Goal: Book appointment/travel/reservation

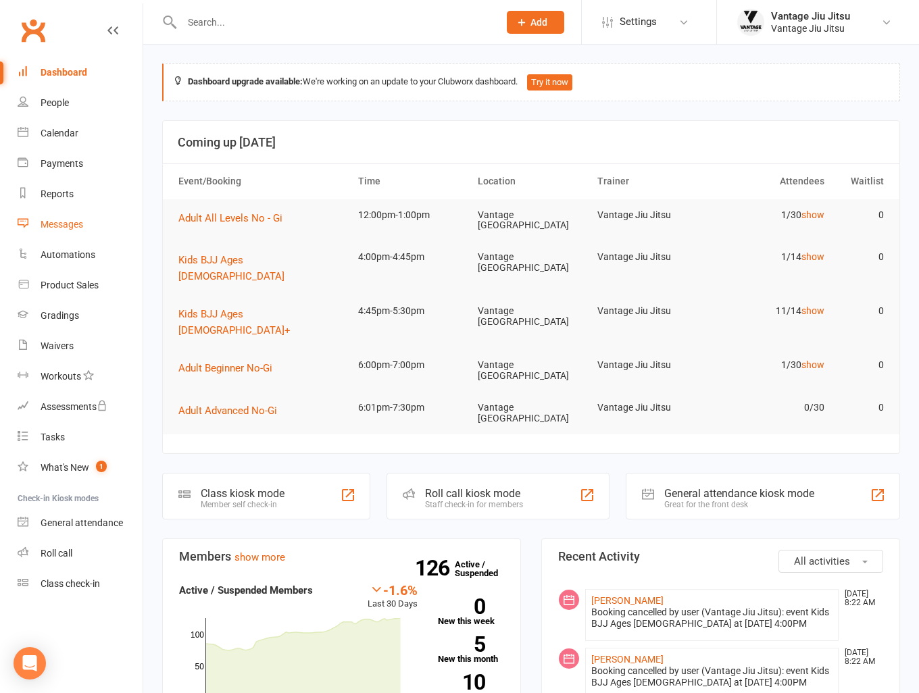
click at [70, 226] on div "Messages" at bounding box center [62, 224] width 43 height 11
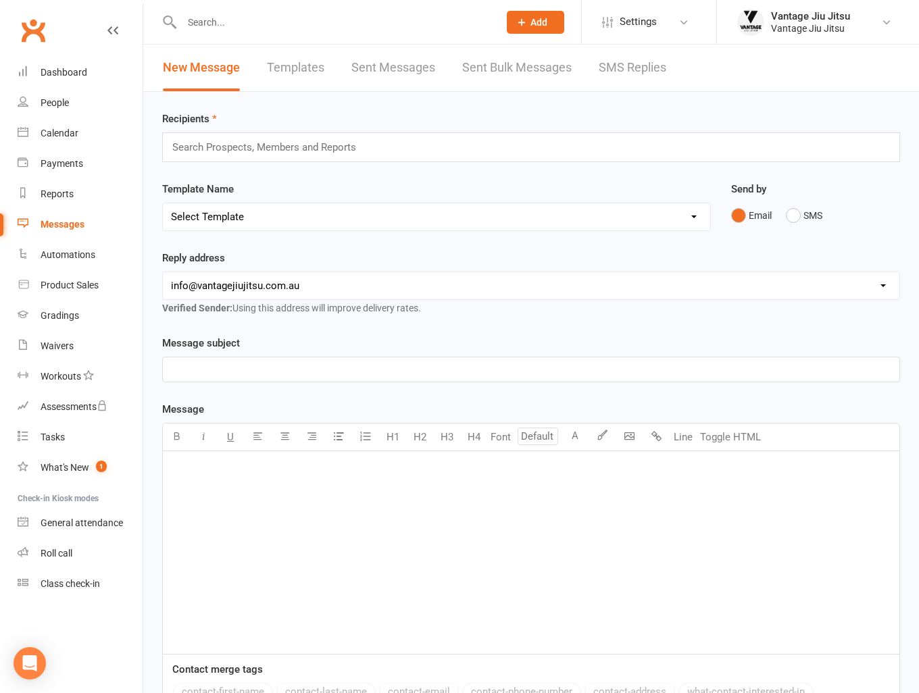
click at [300, 66] on link "Templates" at bounding box center [295, 68] width 57 height 47
select select "grid"
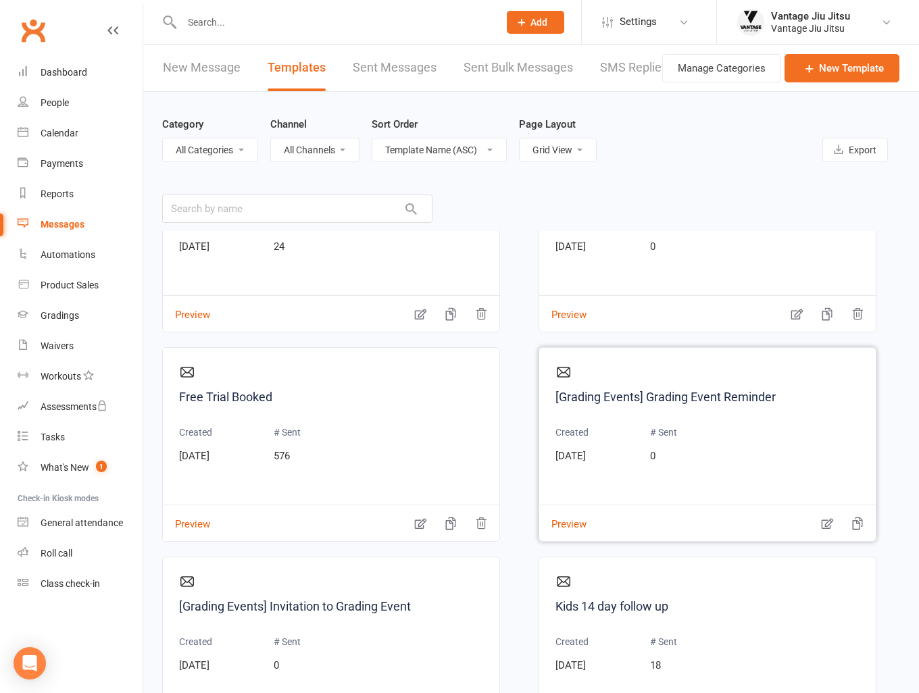
scroll to position [1283, 0]
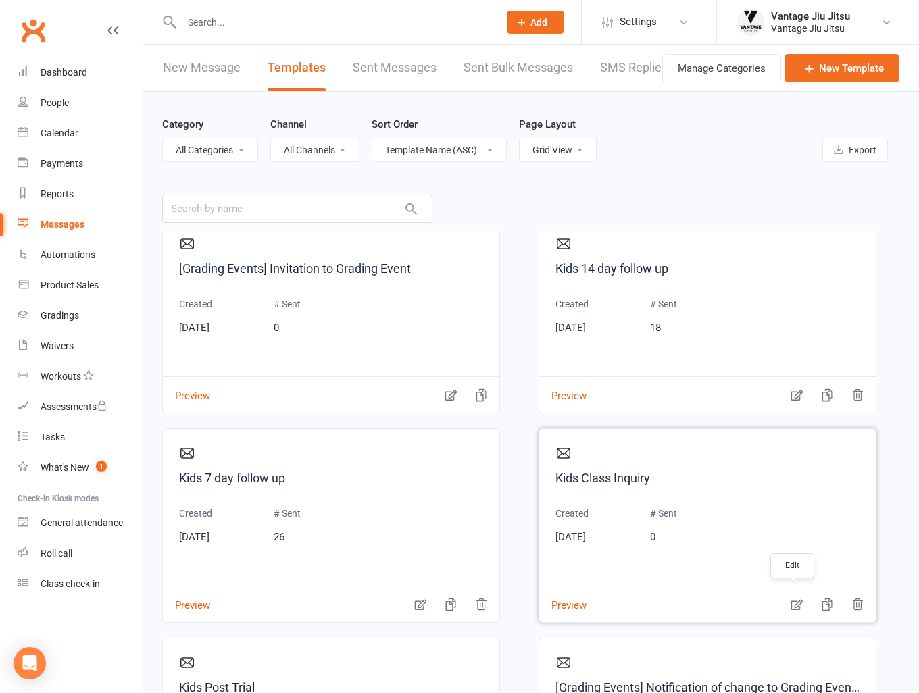
click at [795, 598] on icon "button" at bounding box center [797, 605] width 14 height 14
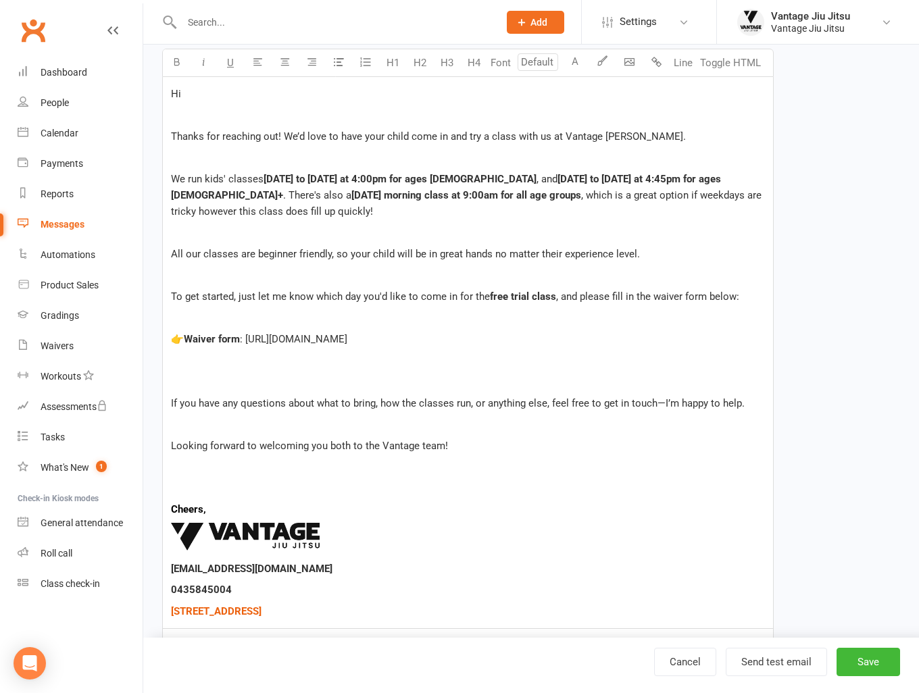
scroll to position [270, 0]
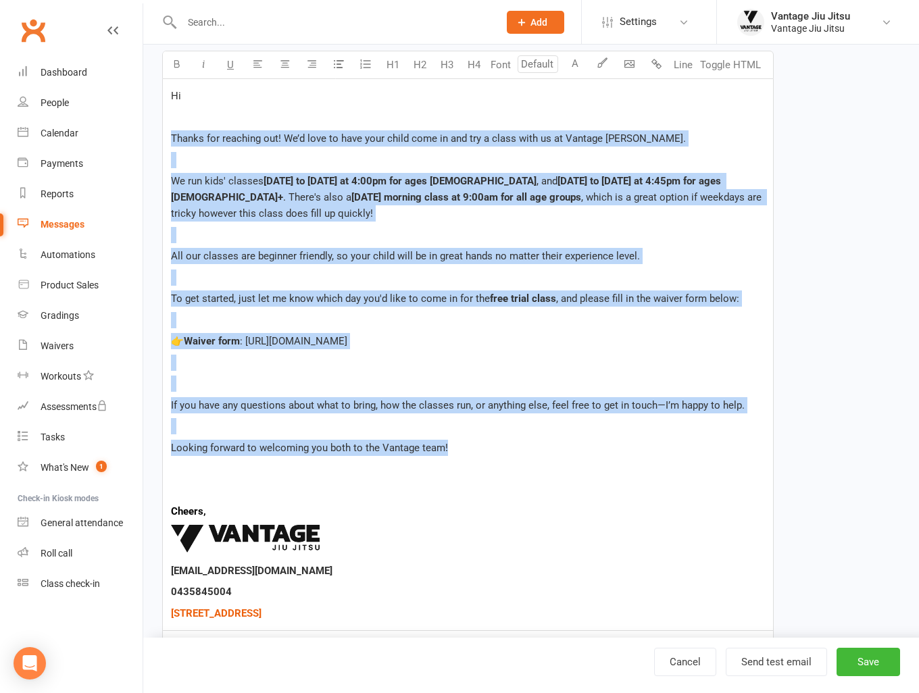
drag, startPoint x: 478, startPoint y: 451, endPoint x: 169, endPoint y: 132, distance: 444.2
click at [170, 132] on div "Hi Thanks for reaching out! We’d love to have your child come in and try a clas…" at bounding box center [468, 354] width 610 height 551
copy div "Thanks for reaching out! We’d love to have your child come in and try a class w…"
click at [32, 29] on link "Clubworx" at bounding box center [33, 31] width 34 height 34
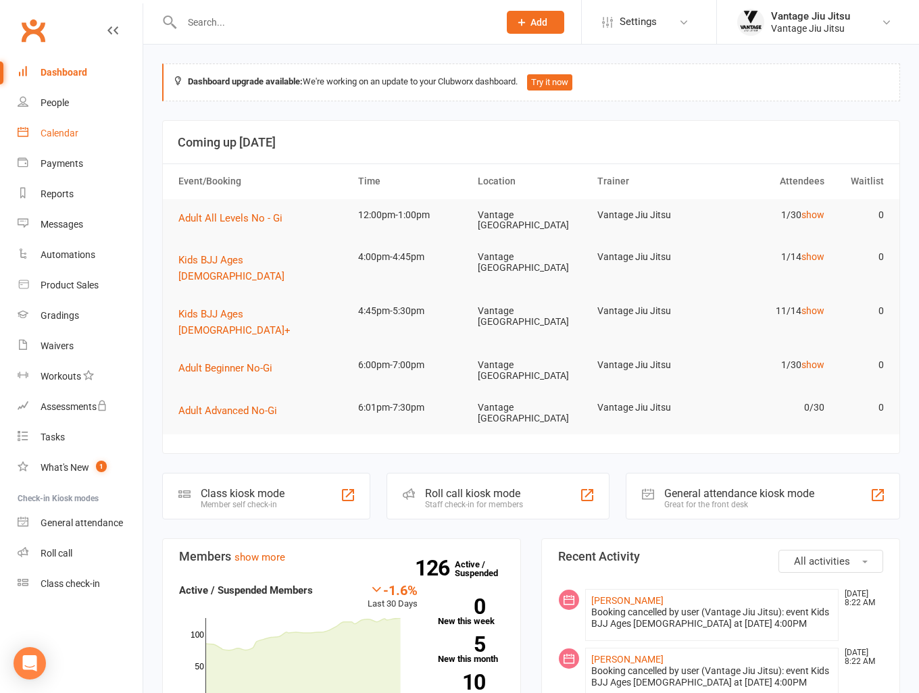
click at [63, 122] on link "Calendar" at bounding box center [80, 133] width 125 height 30
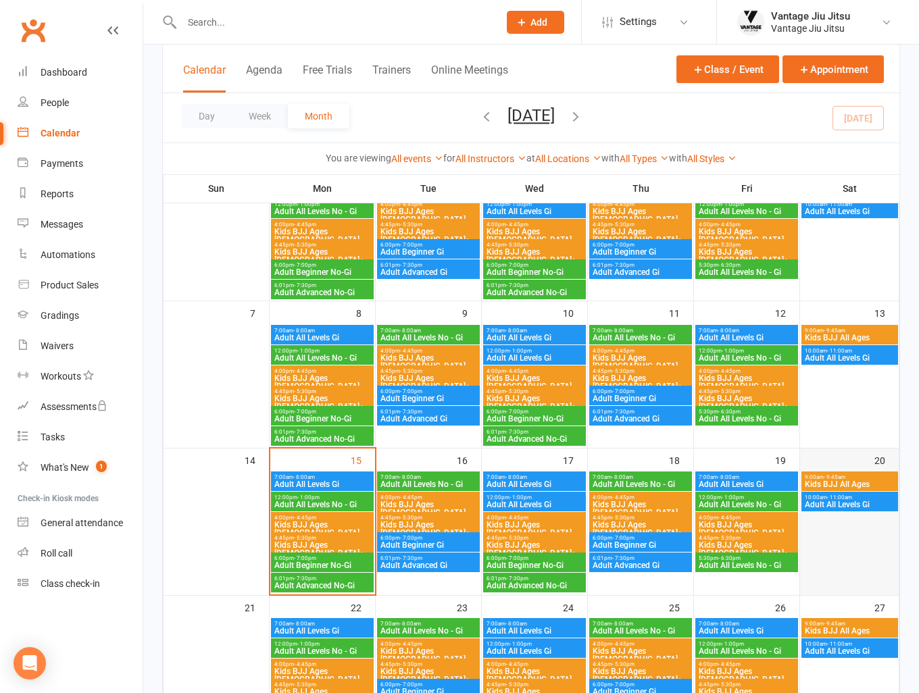
scroll to position [135, 0]
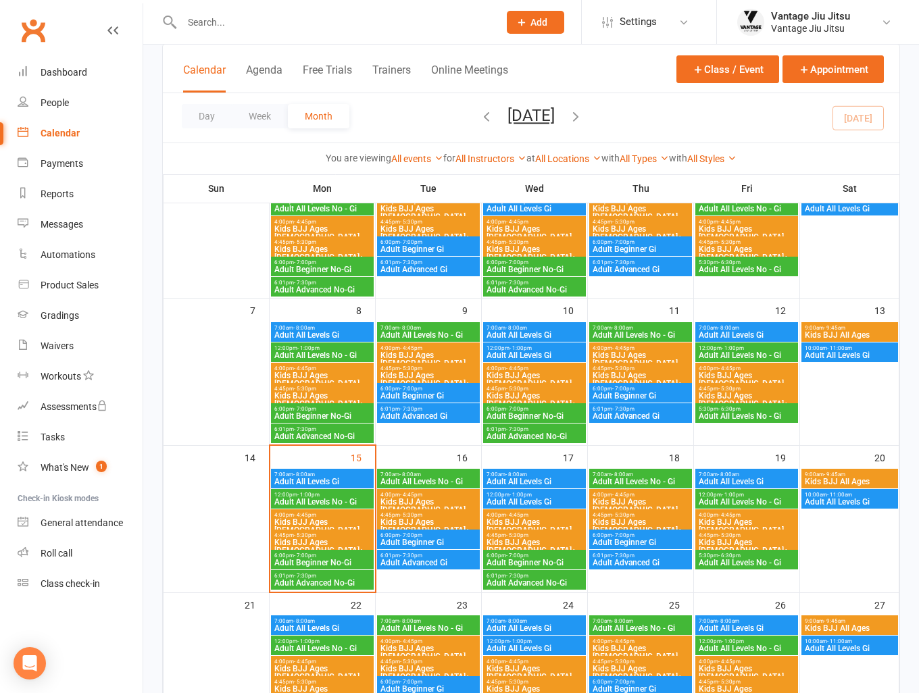
click at [737, 515] on span "- 4:45pm" at bounding box center [729, 515] width 22 height 6
click at [314, 524] on span "Kids BJJ Ages [DEMOGRAPHIC_DATA]" at bounding box center [322, 526] width 97 height 16
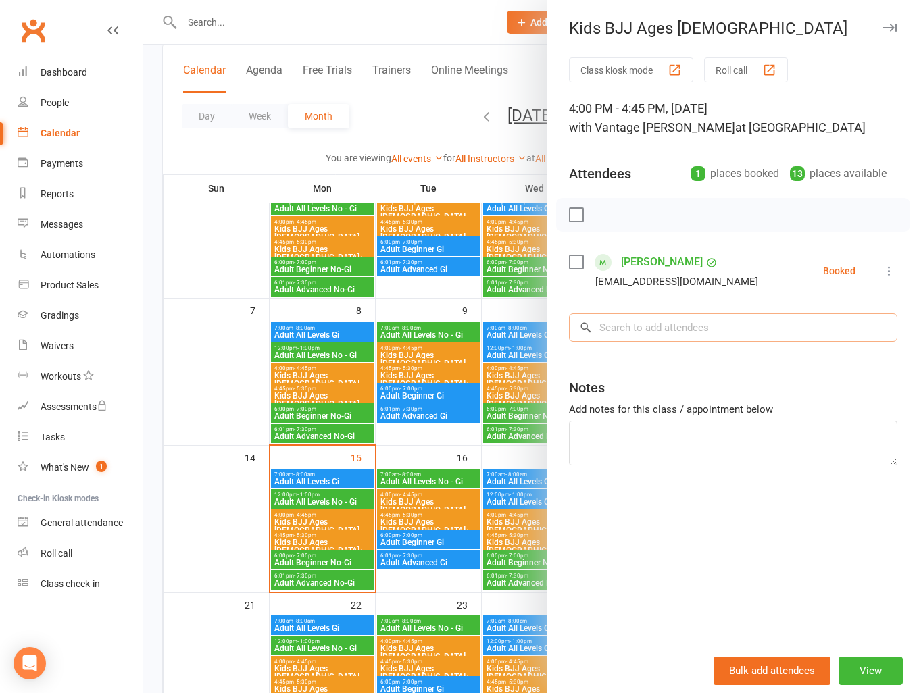
click at [715, 333] on input "search" at bounding box center [733, 327] width 328 height 28
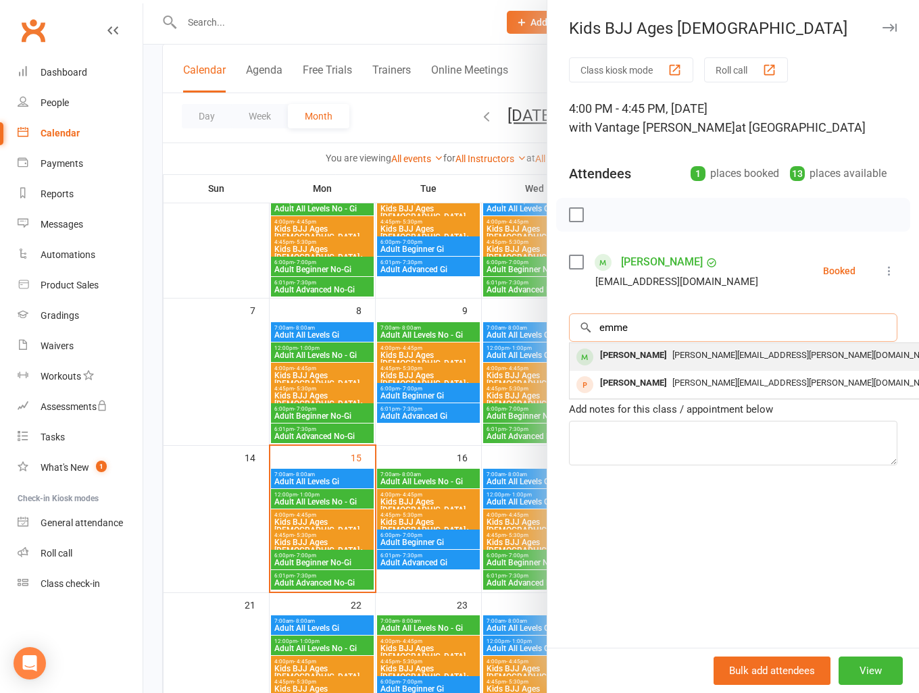
type input "emme"
click at [651, 360] on div "[PERSON_NAME]" at bounding box center [633, 356] width 78 height 20
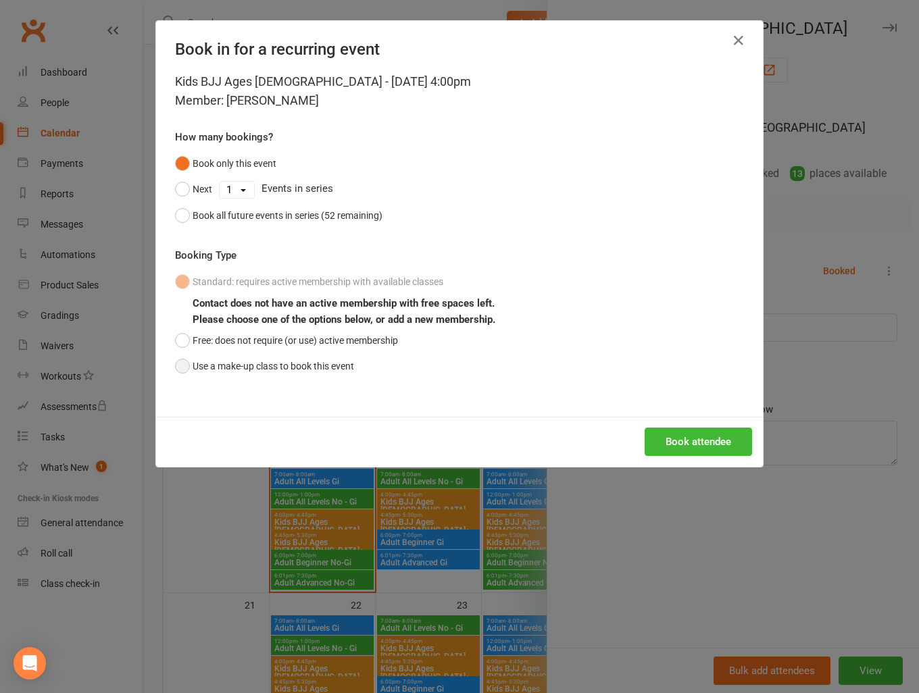
click at [175, 366] on button "Use a make-up class to book this event" at bounding box center [264, 366] width 179 height 26
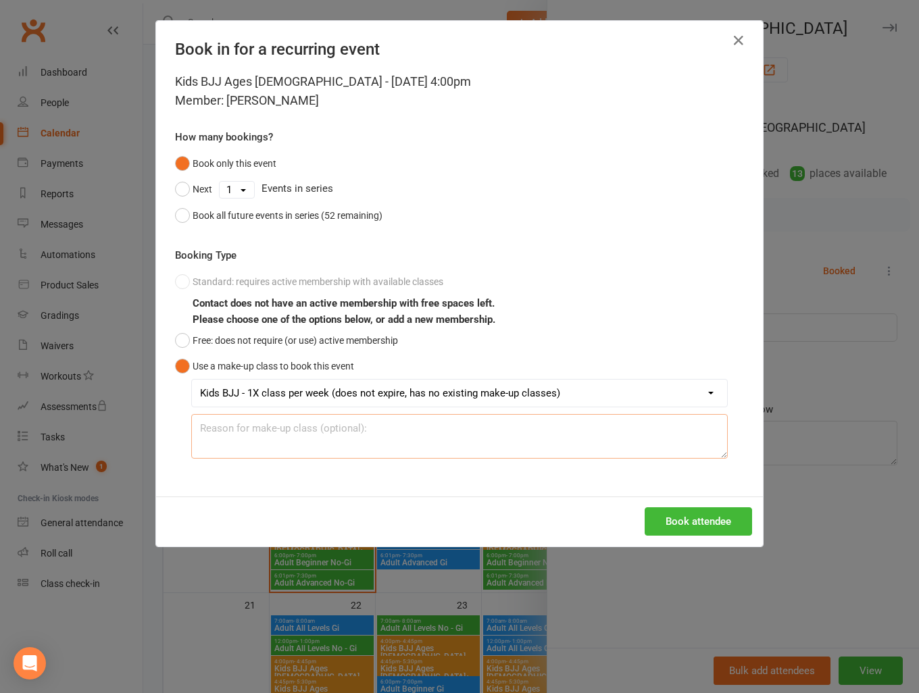
click at [344, 430] on textarea at bounding box center [459, 436] width 536 height 45
type textarea "Missed last week"
drag, startPoint x: 344, startPoint y: 430, endPoint x: 134, endPoint y: 428, distance: 209.4
click at [134, 428] on div "Book in for a recurring event Kids BJJ Ages [DEMOGRAPHIC_DATA] - [DATE] 4:00pm …" at bounding box center [459, 346] width 919 height 693
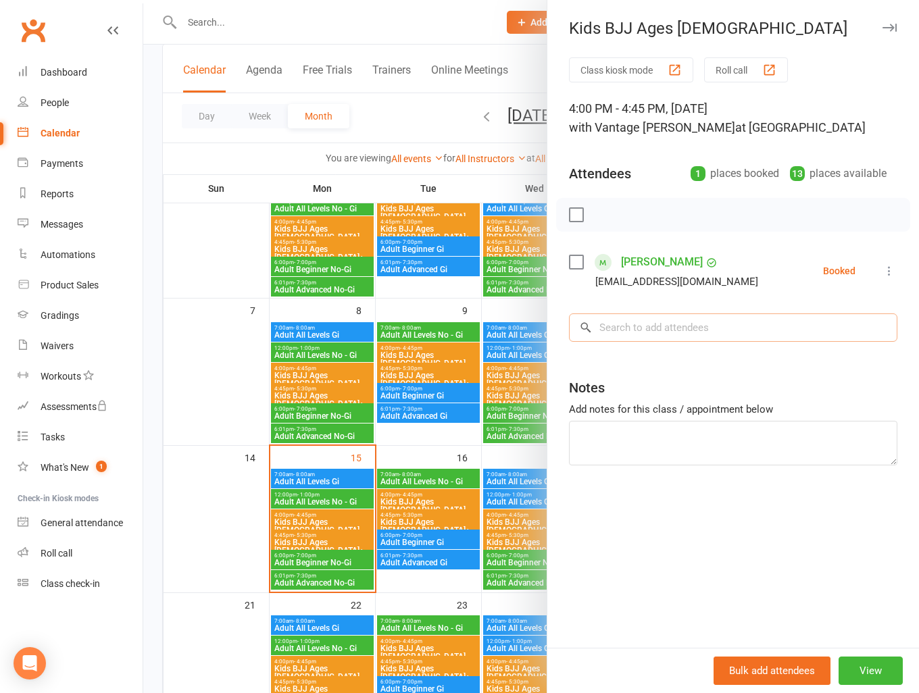
click at [681, 333] on input "search" at bounding box center [733, 327] width 328 height 28
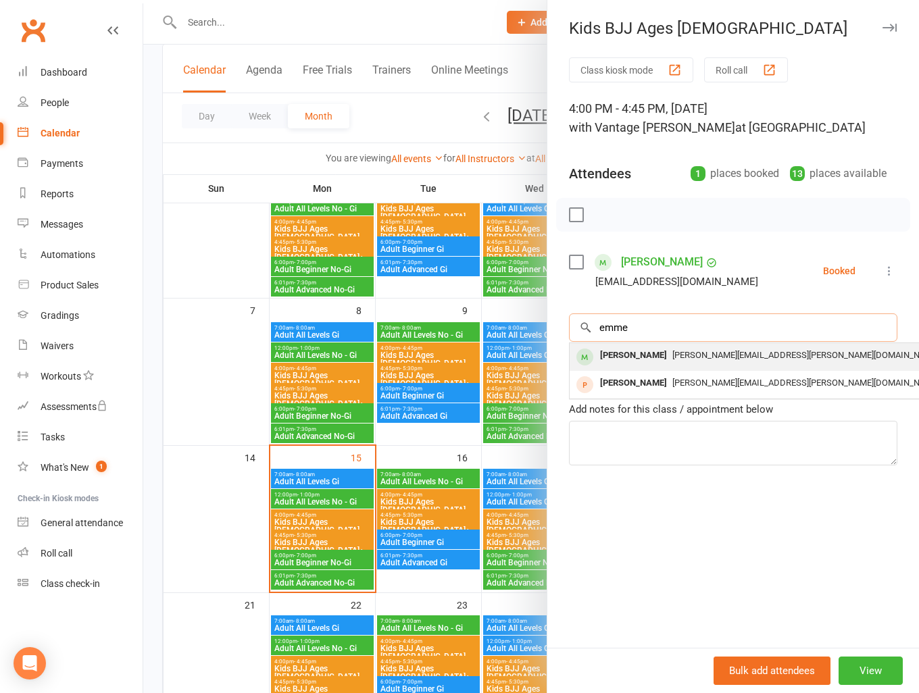
type input "emme"
click at [673, 359] on span "[PERSON_NAME][EMAIL_ADDRESS][PERSON_NAME][DOMAIN_NAME]" at bounding box center [805, 355] width 267 height 10
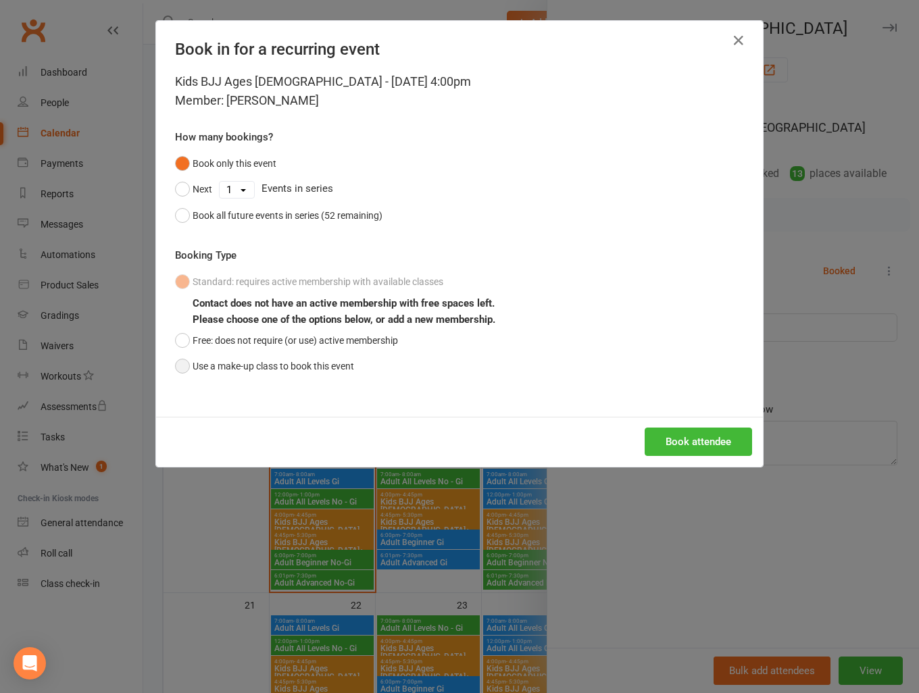
click at [178, 363] on button "Use a make-up class to book this event" at bounding box center [264, 366] width 179 height 26
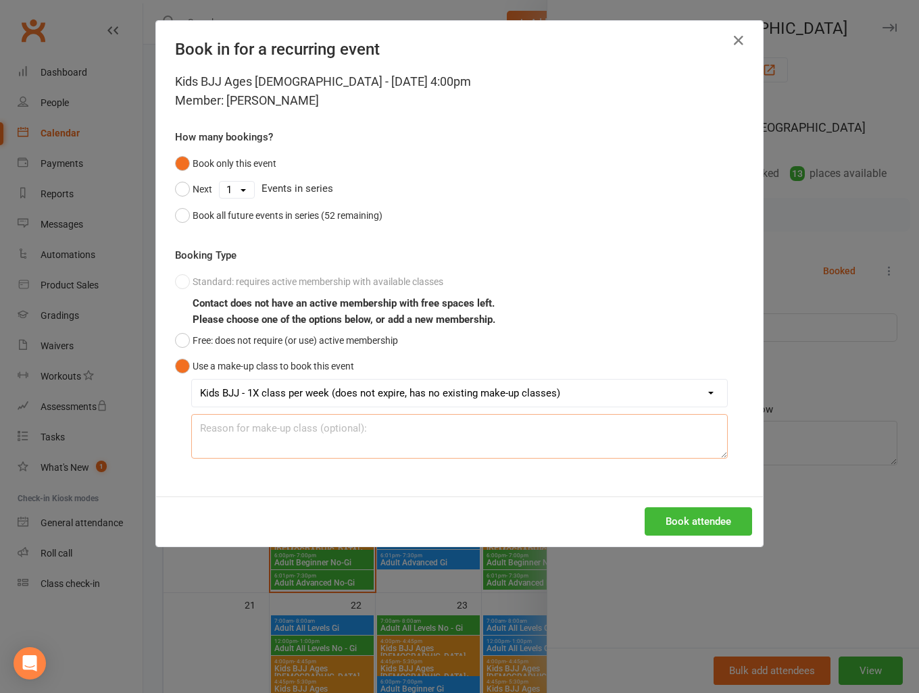
click at [242, 433] on textarea at bounding box center [459, 436] width 536 height 45
drag, startPoint x: 266, startPoint y: 430, endPoint x: 190, endPoint y: 425, distance: 76.5
click at [191, 425] on textarea "Missed last week" at bounding box center [459, 436] width 536 height 45
type textarea "Missed last week"
click at [700, 525] on button "Book attendee" at bounding box center [697, 521] width 107 height 28
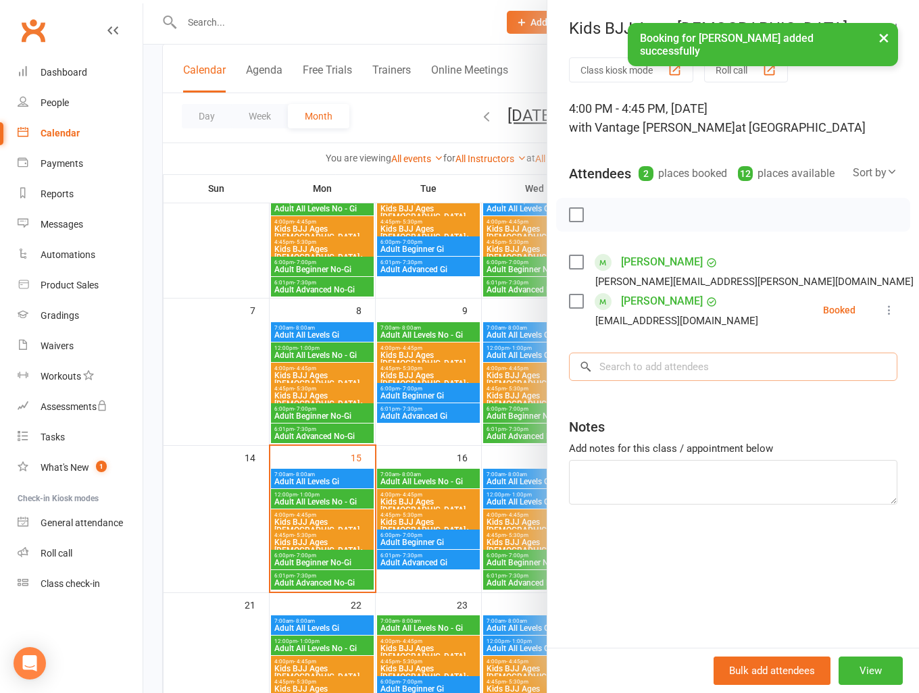
click at [628, 358] on input "search" at bounding box center [733, 367] width 328 height 28
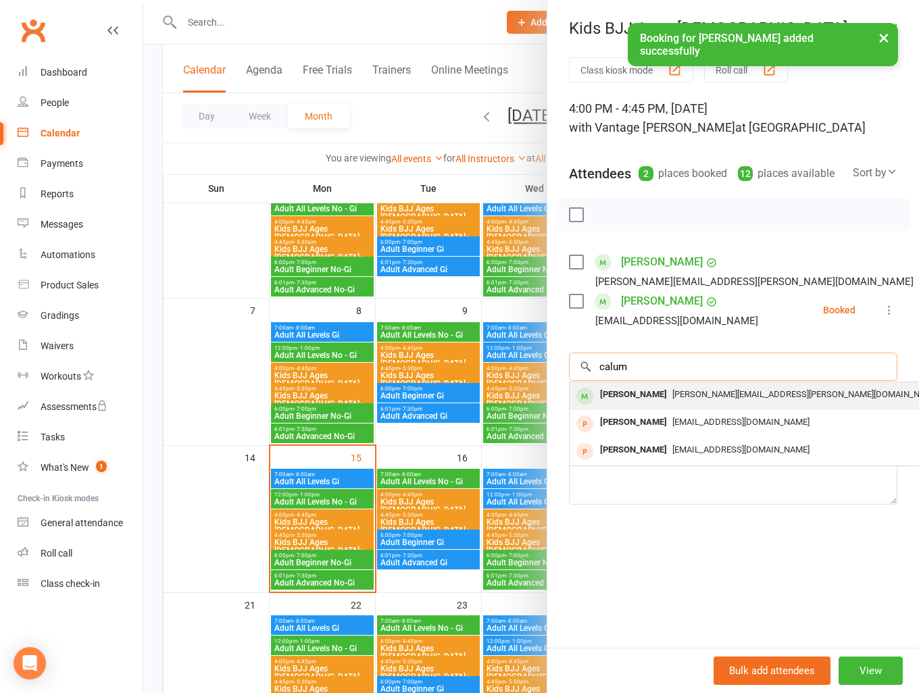
type input "calum"
click at [675, 395] on span "[PERSON_NAME][EMAIL_ADDRESS][PERSON_NAME][DOMAIN_NAME]" at bounding box center [805, 394] width 267 height 10
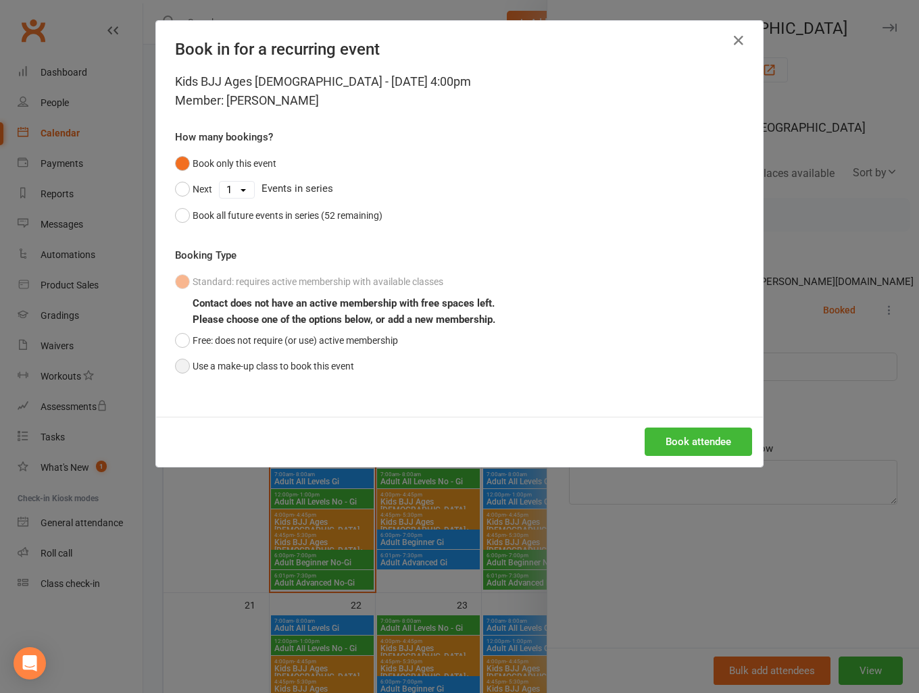
click at [180, 367] on button "Use a make-up class to book this event" at bounding box center [264, 366] width 179 height 26
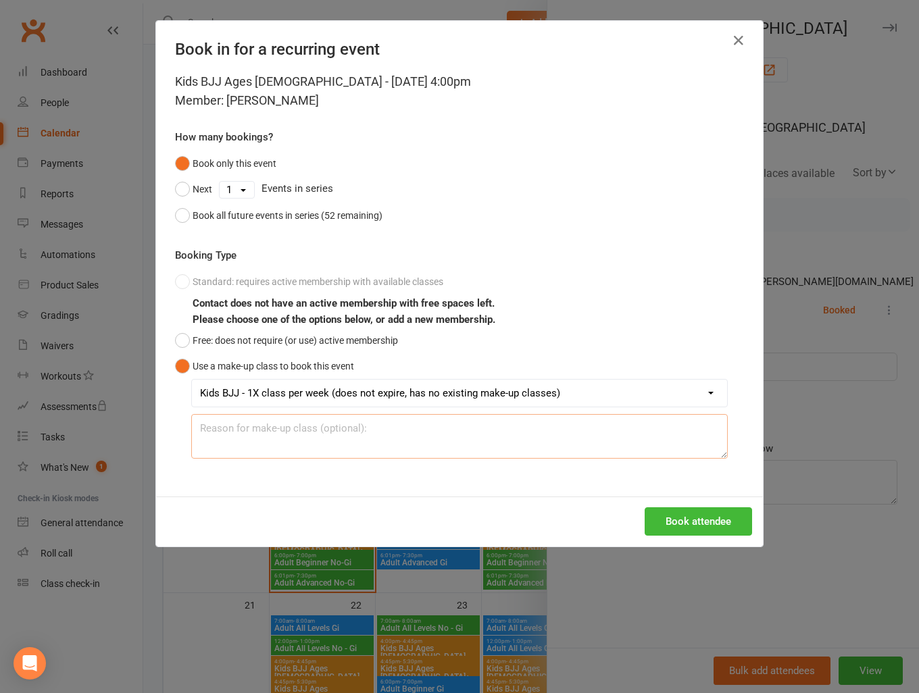
click at [251, 431] on textarea at bounding box center [459, 436] width 536 height 45
paste textarea "Missed last week"
type textarea "Missed last week"
click at [702, 518] on button "Book attendee" at bounding box center [697, 521] width 107 height 28
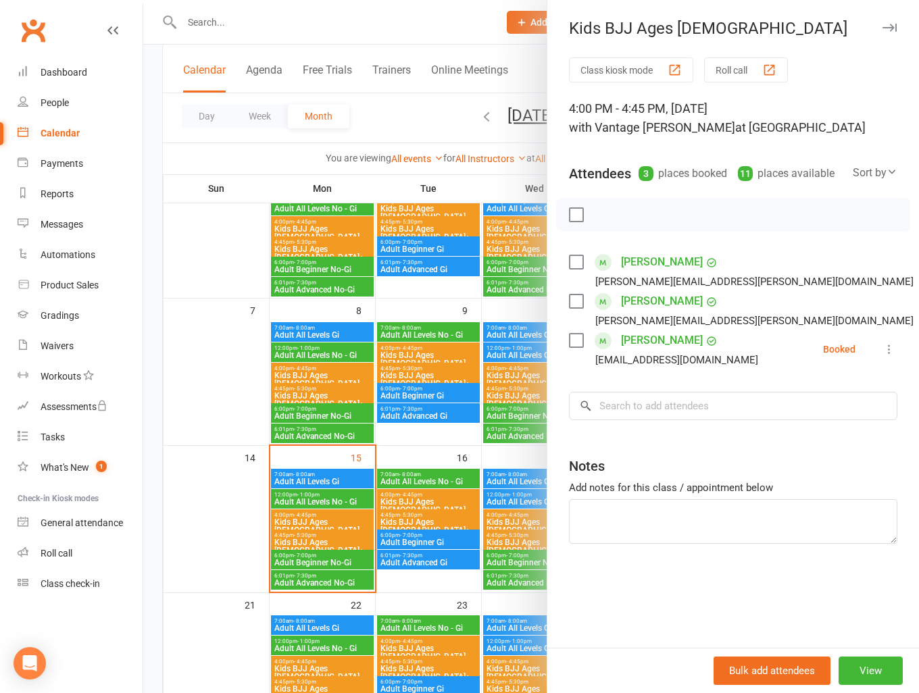
drag, startPoint x: 32, startPoint y: 30, endPoint x: 57, endPoint y: 1, distance: 38.8
click at [32, 30] on link "Clubworx" at bounding box center [33, 31] width 34 height 34
